Goal: Task Accomplishment & Management: Manage account settings

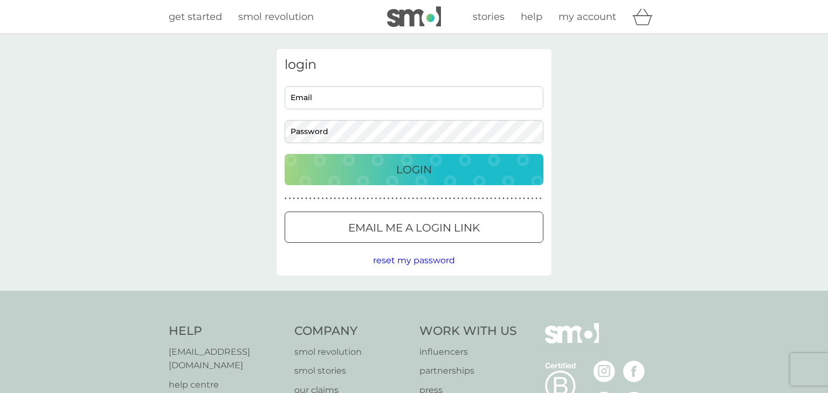
type input "[EMAIL_ADDRESS][DOMAIN_NAME]"
click at [429, 175] on p "Login" at bounding box center [414, 169] width 36 height 17
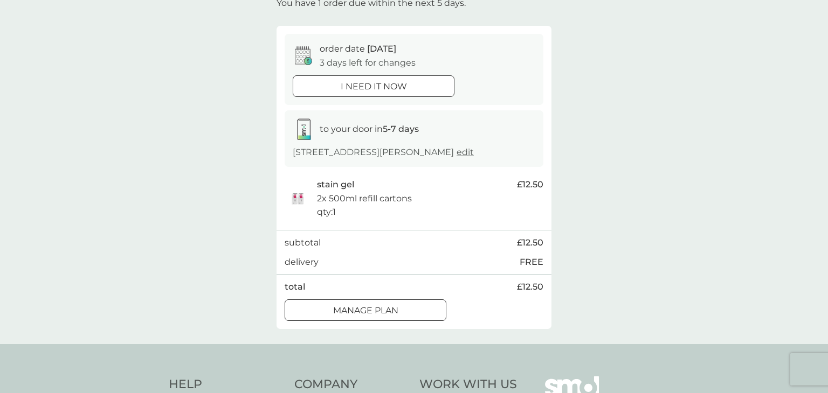
scroll to position [75, 0]
click at [404, 316] on div "Manage plan" at bounding box center [365, 309] width 161 height 14
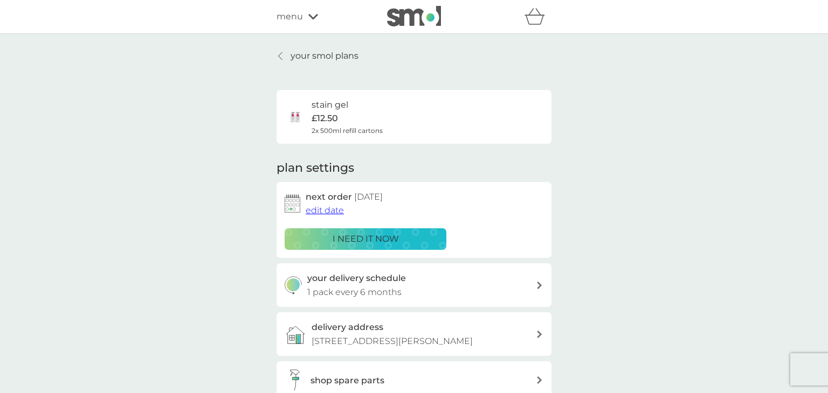
click at [318, 211] on span "edit date" at bounding box center [324, 210] width 38 height 10
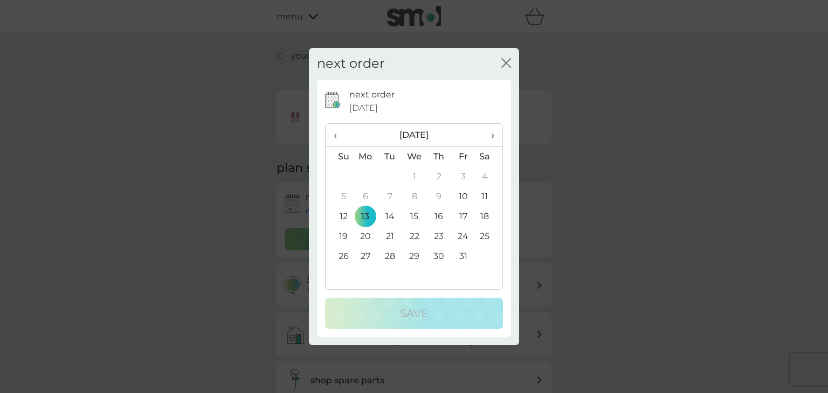
click at [466, 213] on td "17" at bounding box center [463, 217] width 24 height 20
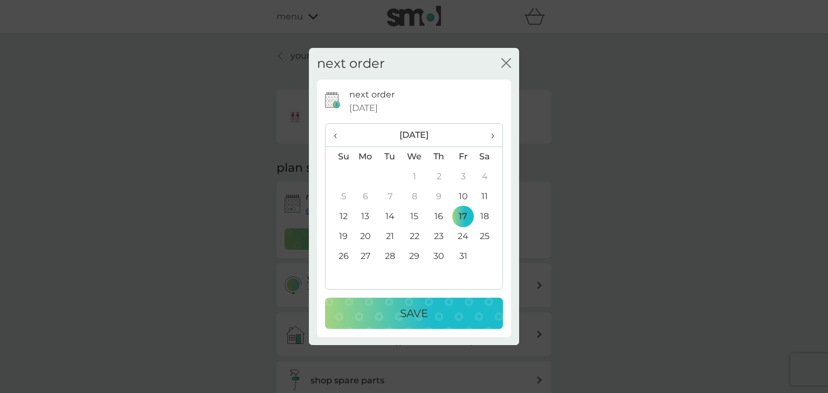
click at [419, 314] on p "Save" at bounding box center [414, 313] width 28 height 17
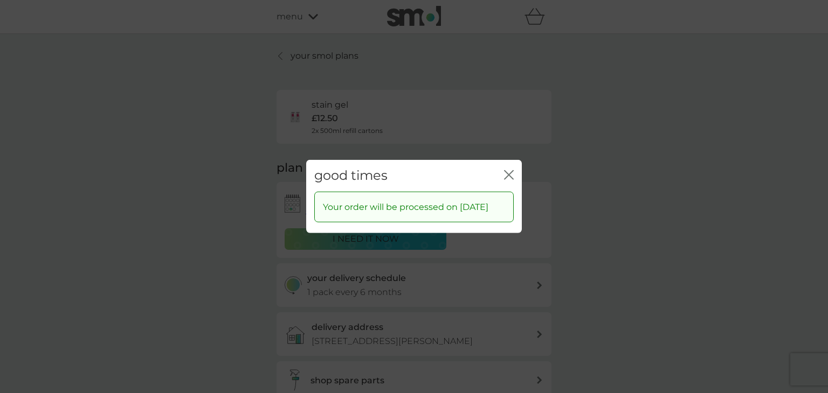
click at [506, 171] on icon "close" at bounding box center [506, 175] width 4 height 9
